Goal: Task Accomplishment & Management: Complete application form

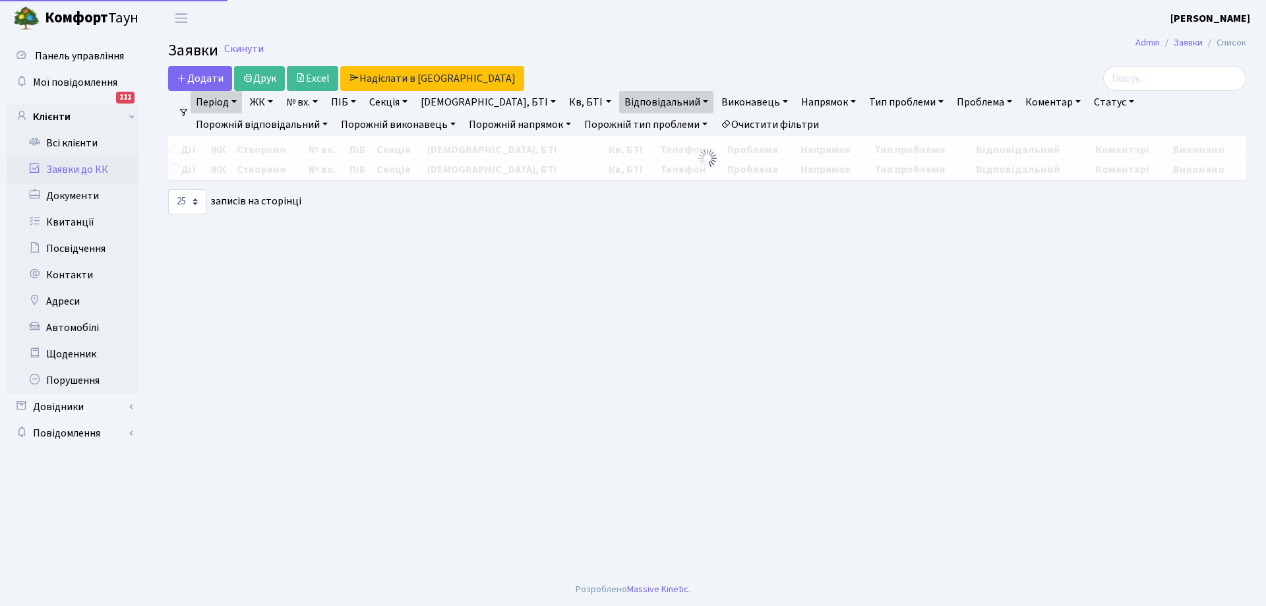
select select "25"
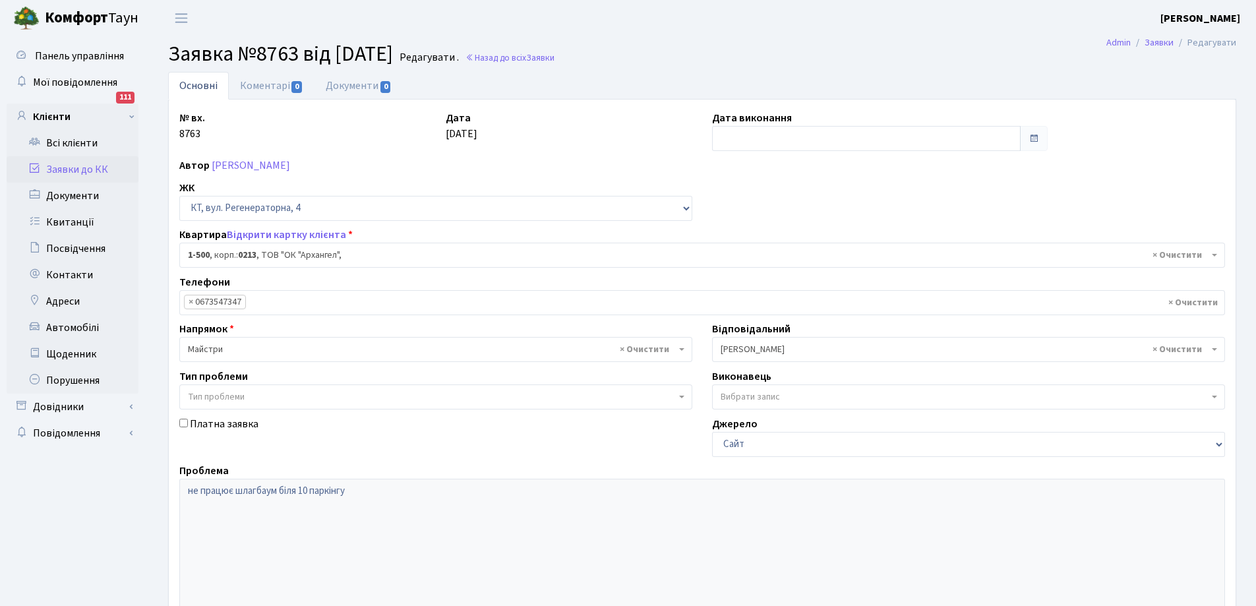
select select "16285"
click at [752, 140] on input "text" at bounding box center [866, 138] width 309 height 25
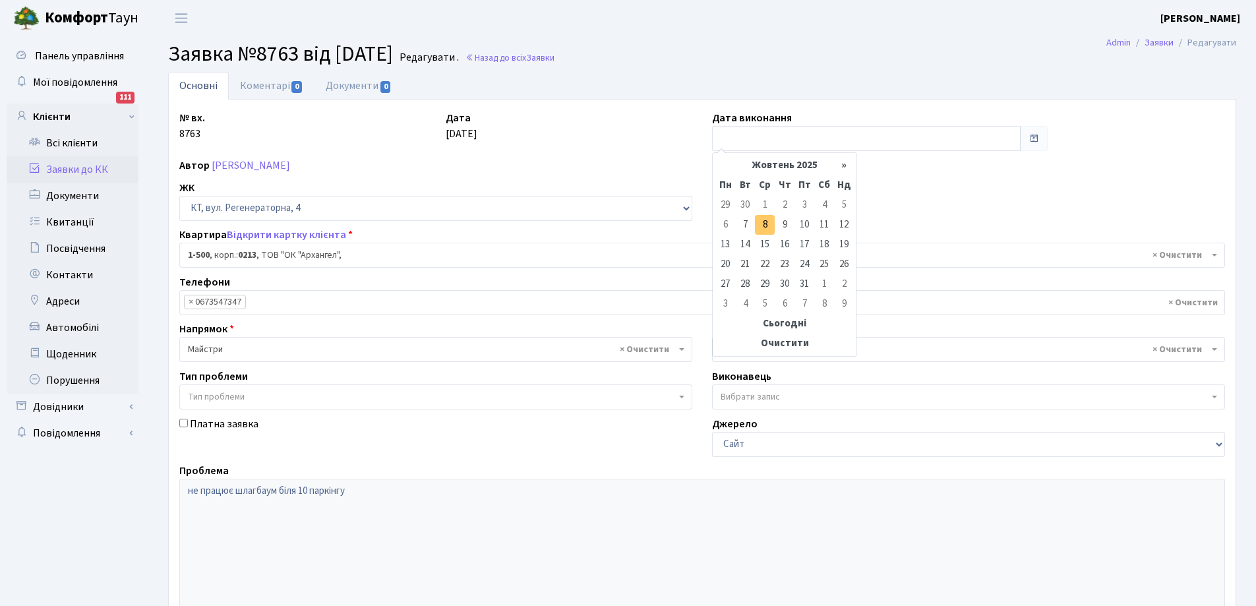
click at [765, 221] on td "8" at bounding box center [765, 225] width 20 height 20
type input "[DATE]"
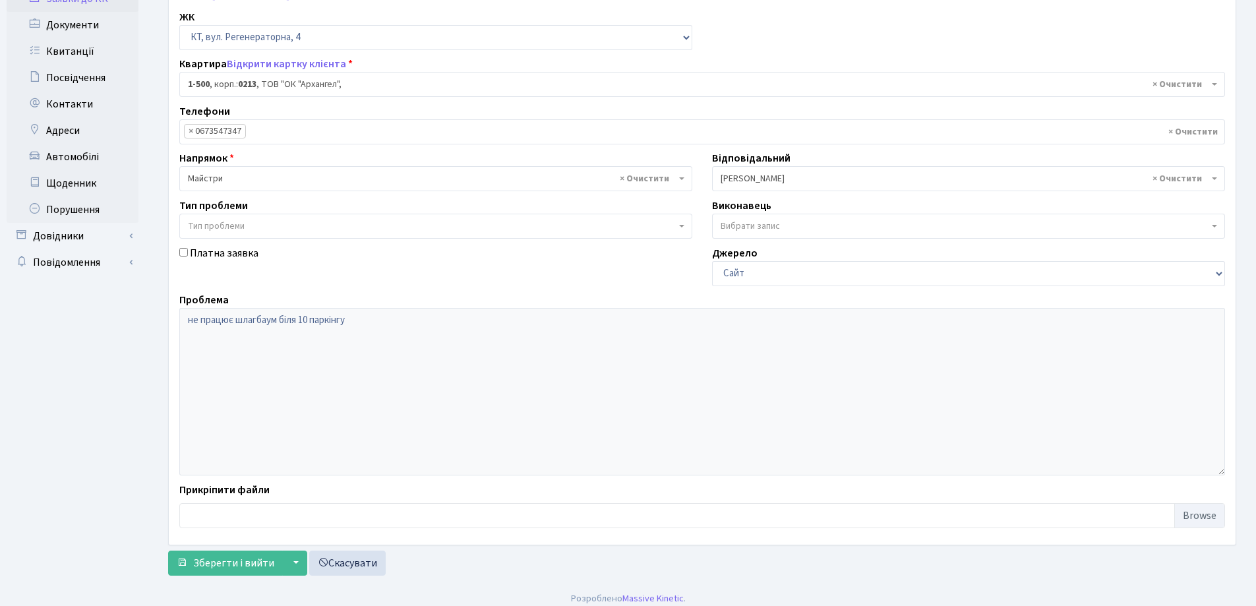
scroll to position [180, 0]
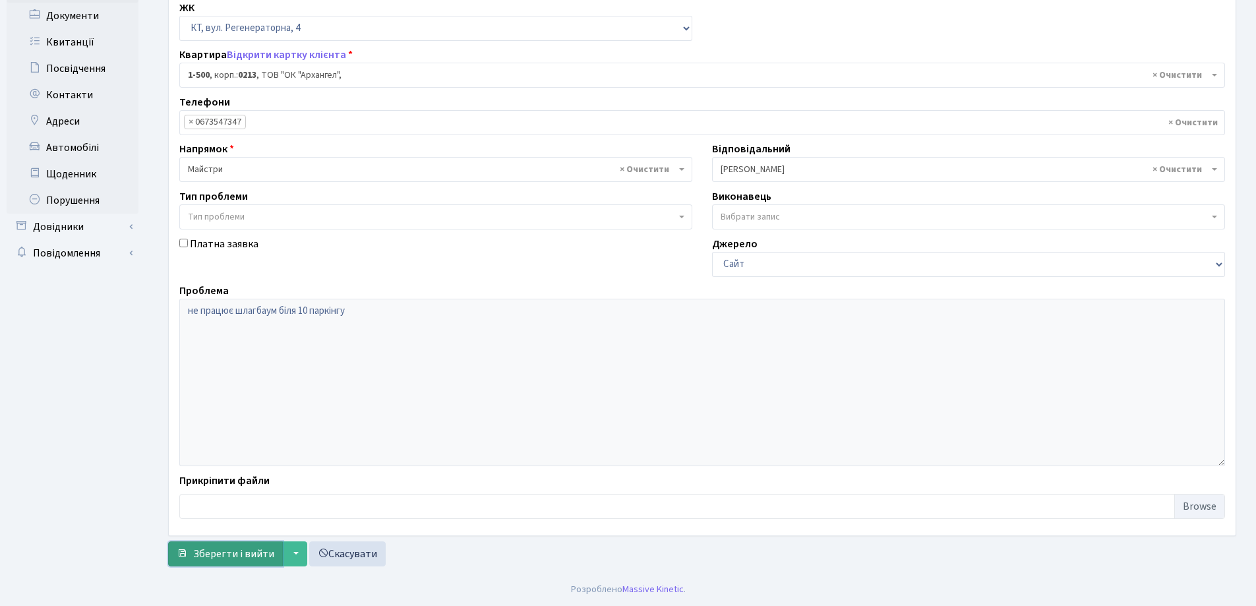
click at [240, 550] on span "Зберегти і вийти" at bounding box center [233, 554] width 81 height 15
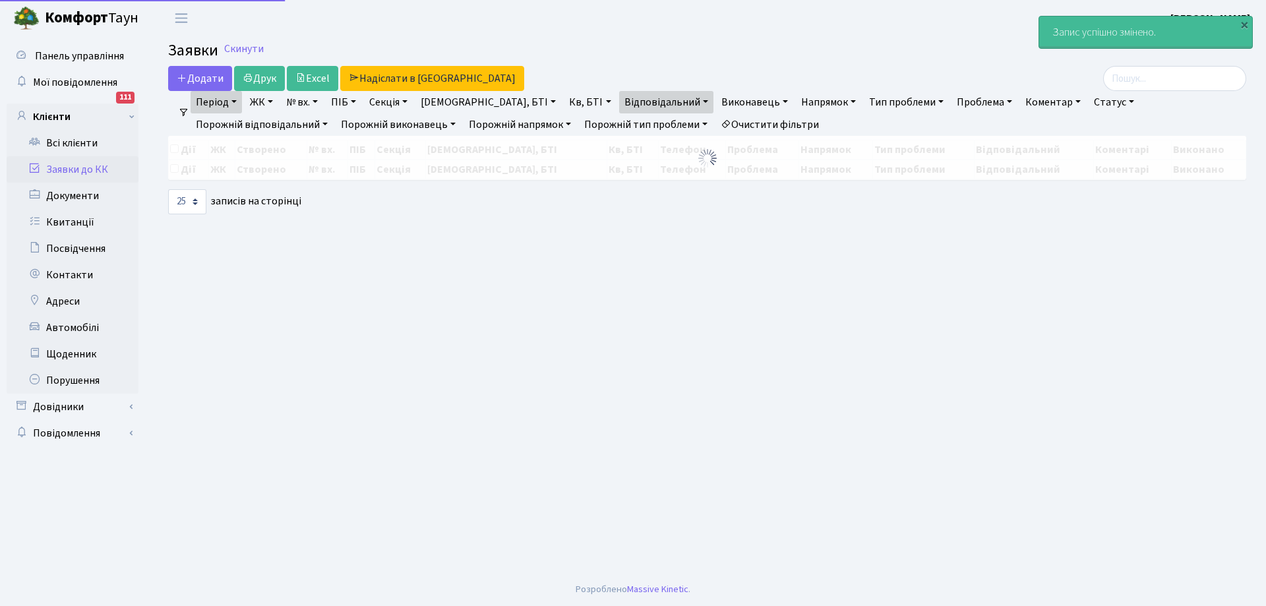
select select "25"
